Goal: Information Seeking & Learning: Check status

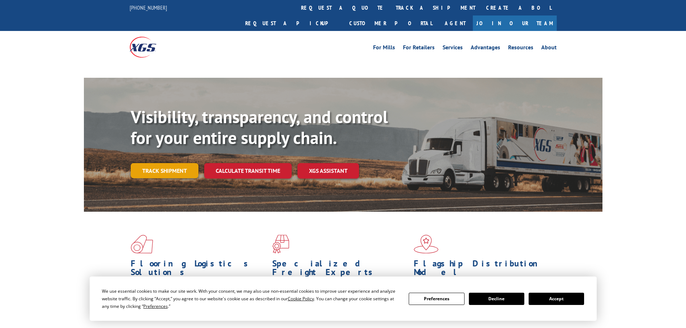
click at [160, 163] on link "Track shipment" at bounding box center [165, 170] width 68 height 15
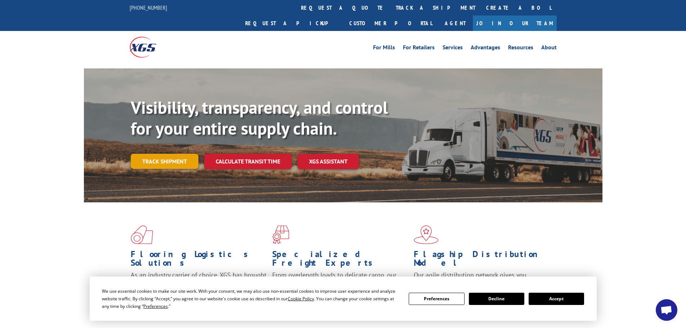
click at [186, 154] on link "Track shipment" at bounding box center [165, 161] width 68 height 15
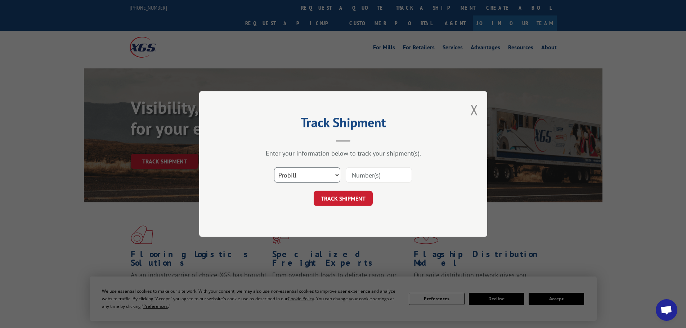
drag, startPoint x: 335, startPoint y: 180, endPoint x: 329, endPoint y: 182, distance: 6.5
click at [335, 180] on select "Select category... Probill BOL PO" at bounding box center [307, 174] width 66 height 15
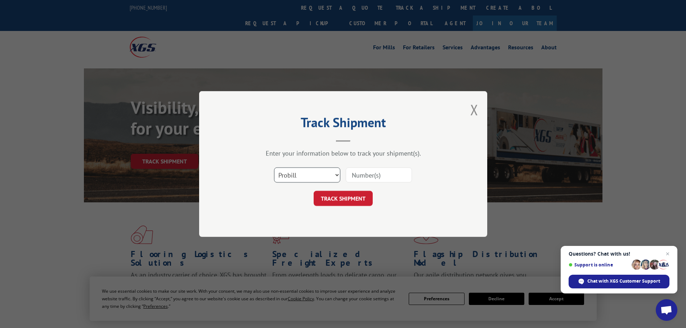
select select "bol"
click at [274, 167] on select "Select category... Probill BOL PO" at bounding box center [307, 174] width 66 height 15
click at [352, 178] on input at bounding box center [379, 174] width 66 height 15
type input "5549090"
click at [314, 191] on button "TRACK SHIPMENT" at bounding box center [343, 198] width 59 height 15
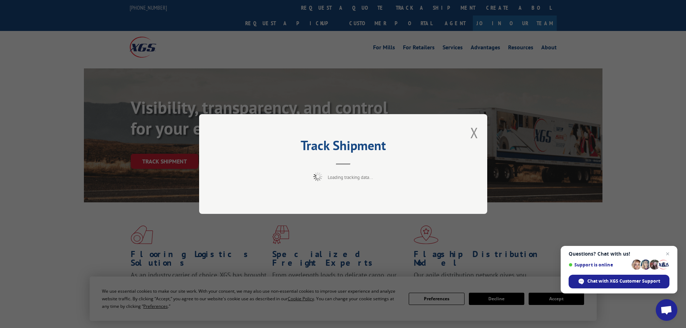
click at [668, 254] on span "Close chat" at bounding box center [667, 254] width 9 height 9
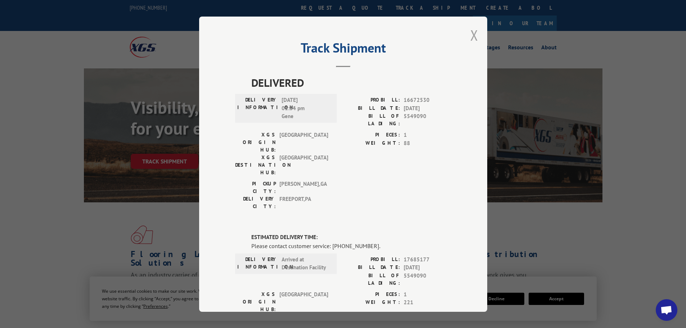
click at [470, 36] on button "Close modal" at bounding box center [474, 35] width 8 height 19
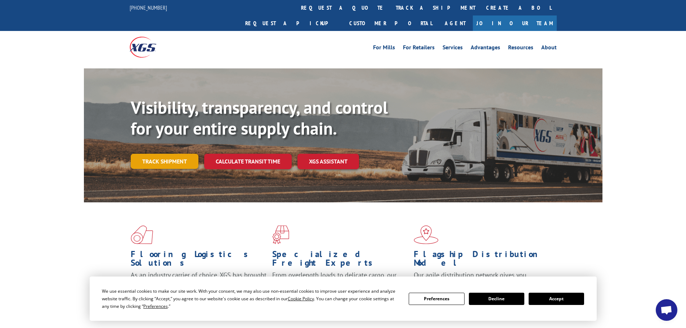
click at [147, 154] on link "Track shipment" at bounding box center [165, 161] width 68 height 15
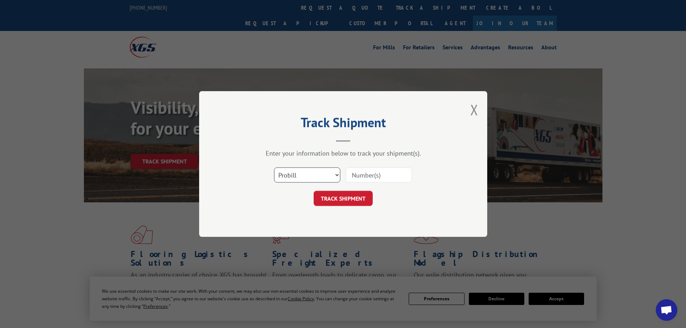
drag, startPoint x: 328, startPoint y: 177, endPoint x: 326, endPoint y: 180, distance: 4.2
click at [328, 177] on select "Select category... Probill BOL PO" at bounding box center [307, 174] width 66 height 15
select select "po"
click at [274, 167] on select "Select category... Probill BOL PO" at bounding box center [307, 174] width 66 height 15
click at [358, 174] on input at bounding box center [379, 174] width 66 height 15
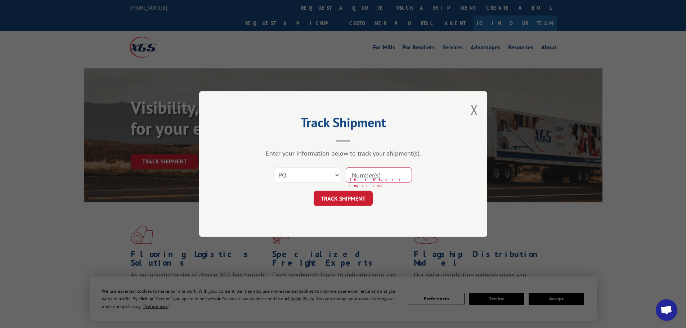
paste input "11520392"
type input "11520392"
click at [345, 196] on button "TRACK SHIPMENT" at bounding box center [343, 198] width 59 height 15
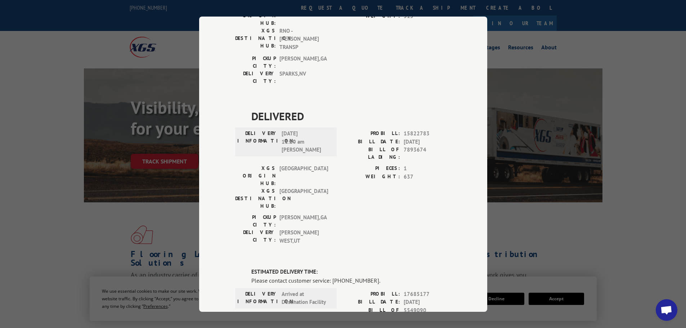
scroll to position [447, 0]
click at [34, 32] on div "Track Shipment DELIVERED DELIVERY INFORMATION: PROBILL: 9904362 BILL DATE: [DAT…" at bounding box center [343, 164] width 686 height 328
click at [65, 205] on div "Track Shipment DELIVERED DELIVERY INFORMATION: PROBILL: 9904362 BILL DATE: [DAT…" at bounding box center [343, 164] width 686 height 328
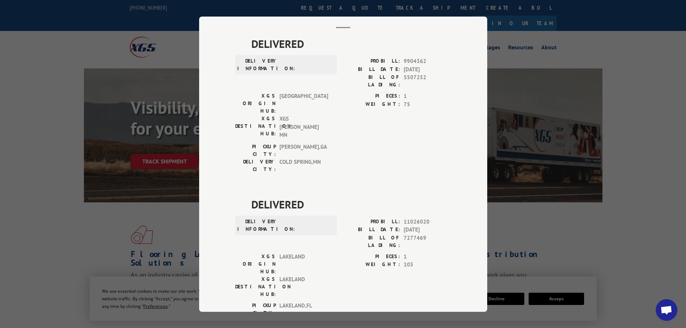
scroll to position [0, 0]
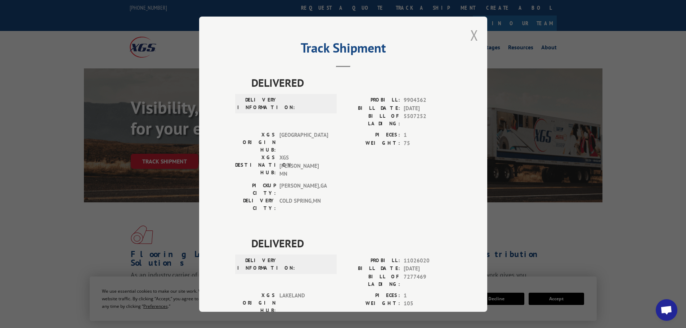
click at [470, 36] on button "Close modal" at bounding box center [474, 35] width 8 height 19
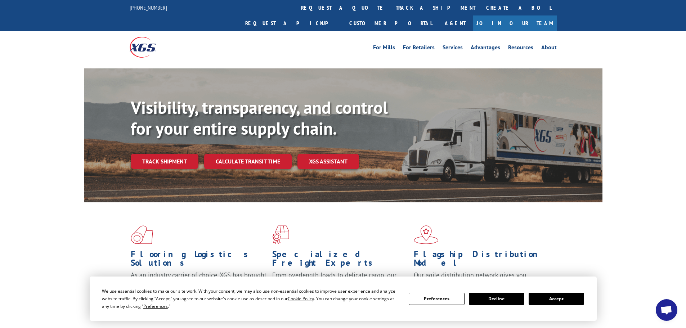
click at [133, 37] on img at bounding box center [143, 47] width 27 height 21
click at [13, 74] on div "Visibility, transparency, and control for your entire supply chain. Track shipm…" at bounding box center [343, 142] width 686 height 148
